Goal: Navigation & Orientation: Find specific page/section

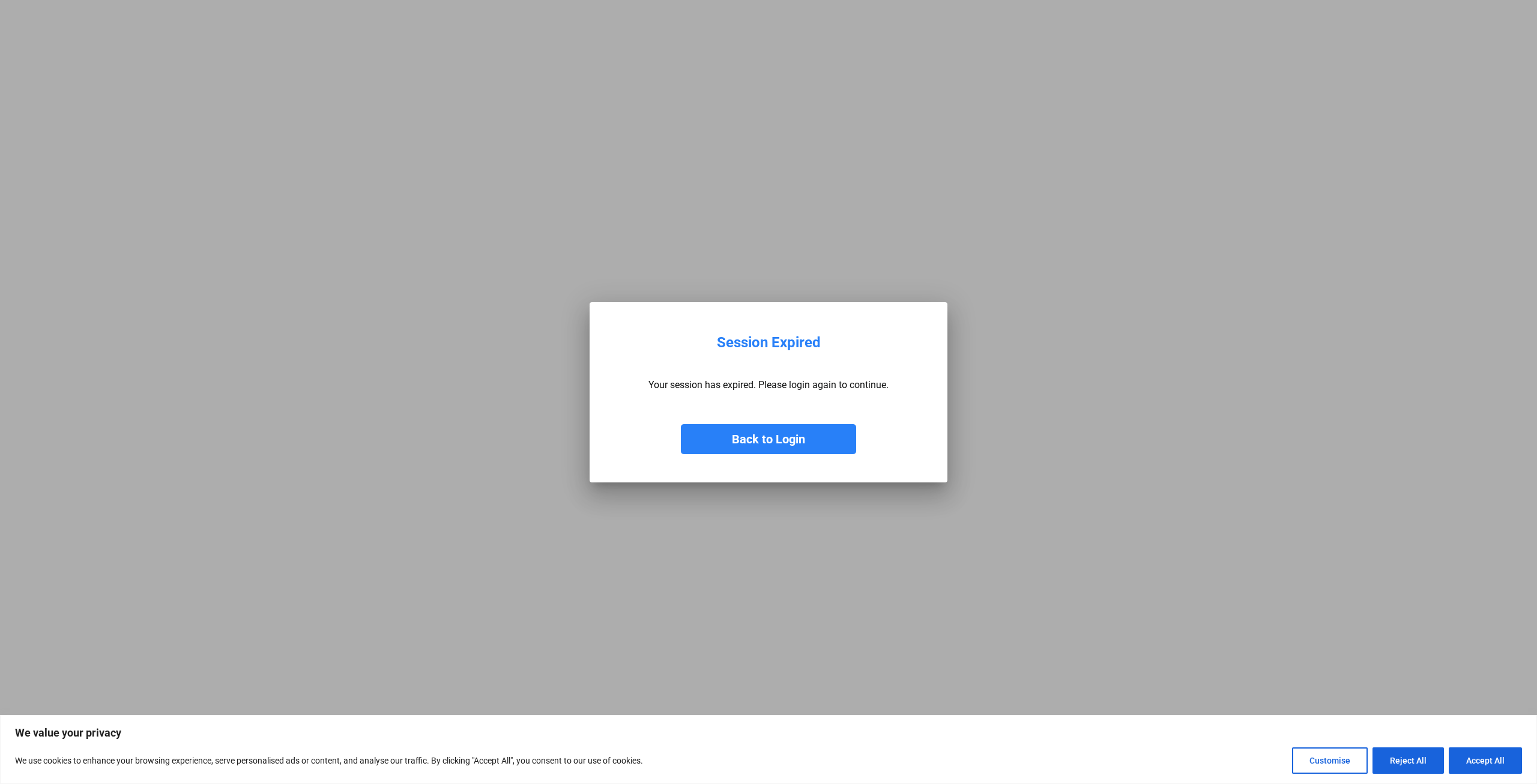
click at [767, 437] on button "Back to Login" at bounding box center [768, 439] width 175 height 30
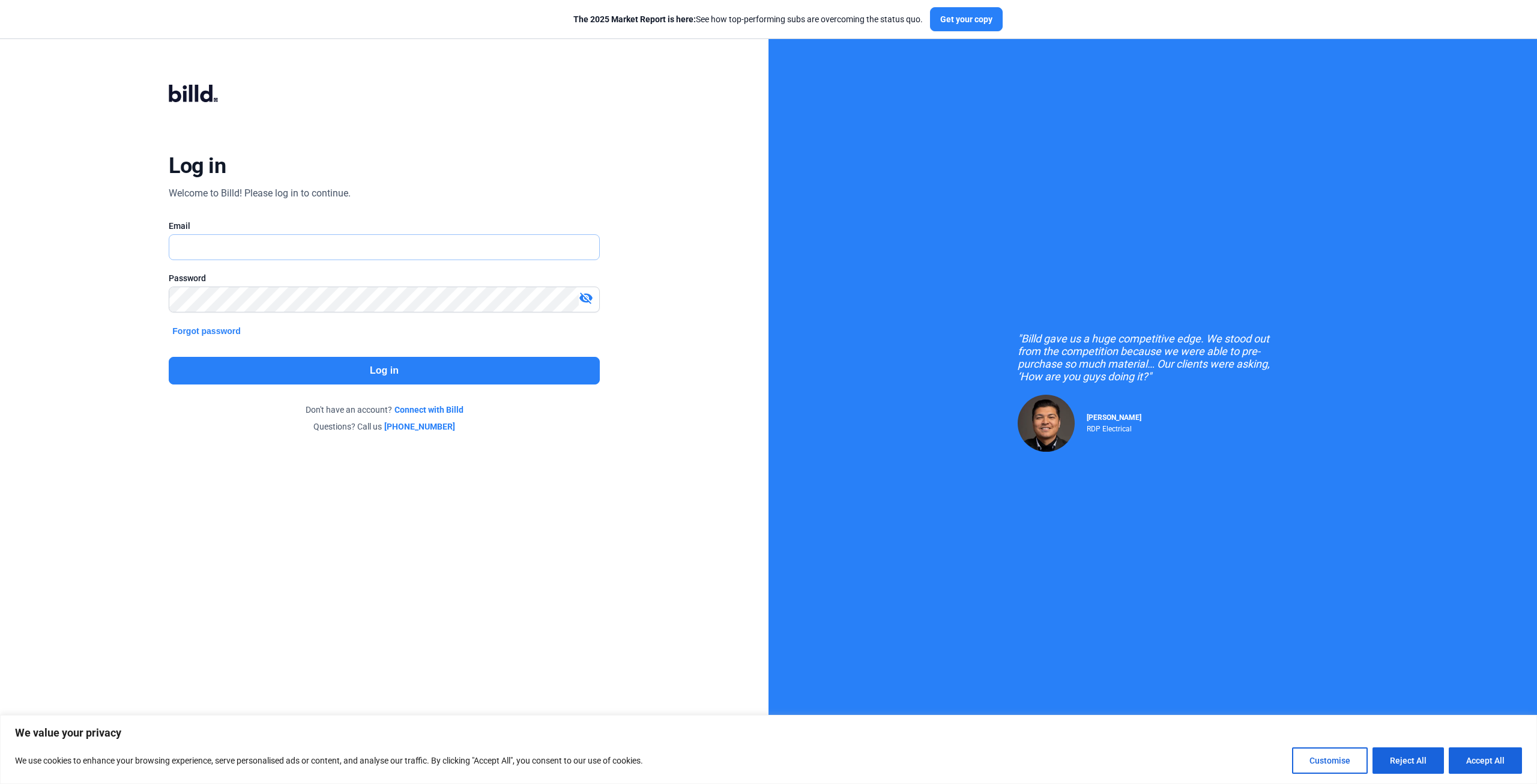
type input "[PERSON_NAME][EMAIL_ADDRESS][DOMAIN_NAME]"
click at [402, 372] on button "Log in" at bounding box center [384, 370] width 431 height 28
